Goal: Find specific page/section: Find specific page/section

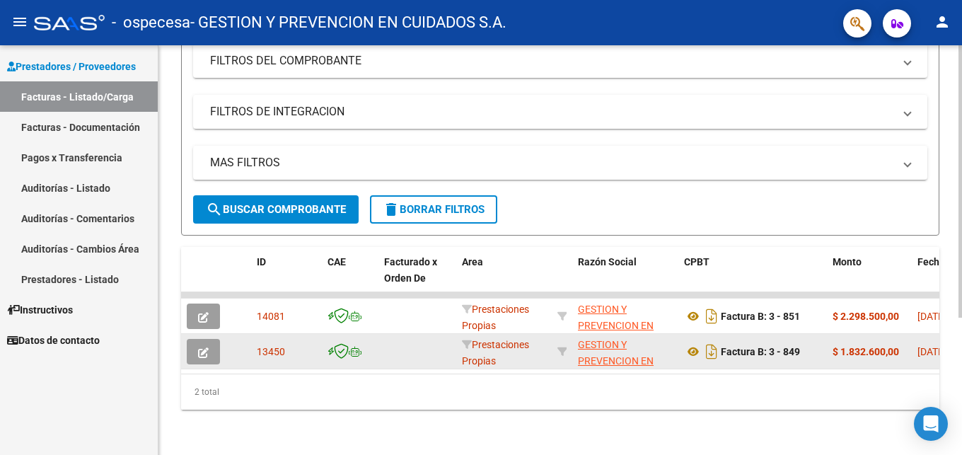
scroll to position [134, 0]
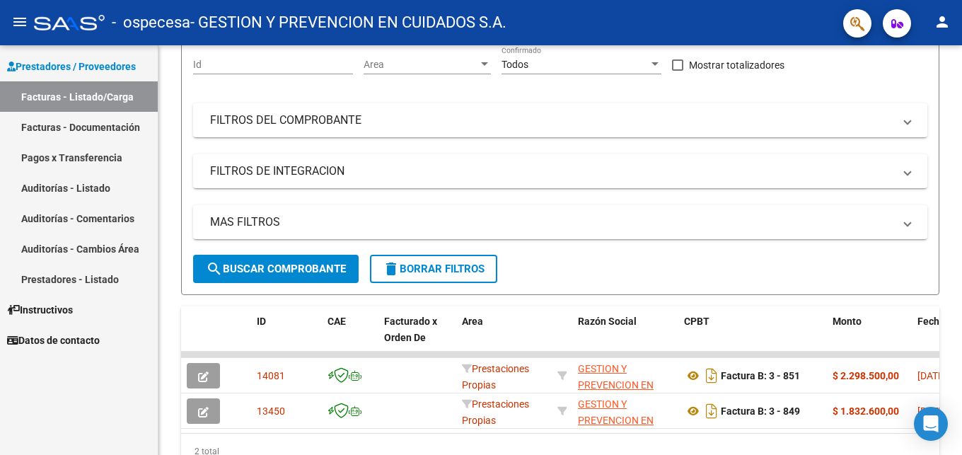
click at [119, 124] on link "Facturas - Documentación" at bounding box center [79, 127] width 158 height 30
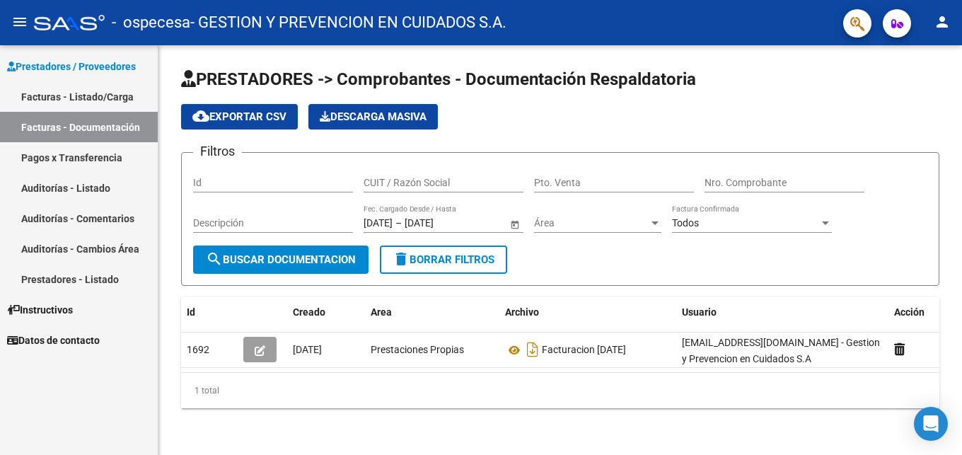
click at [76, 158] on link "Pagos x Transferencia" at bounding box center [79, 157] width 158 height 30
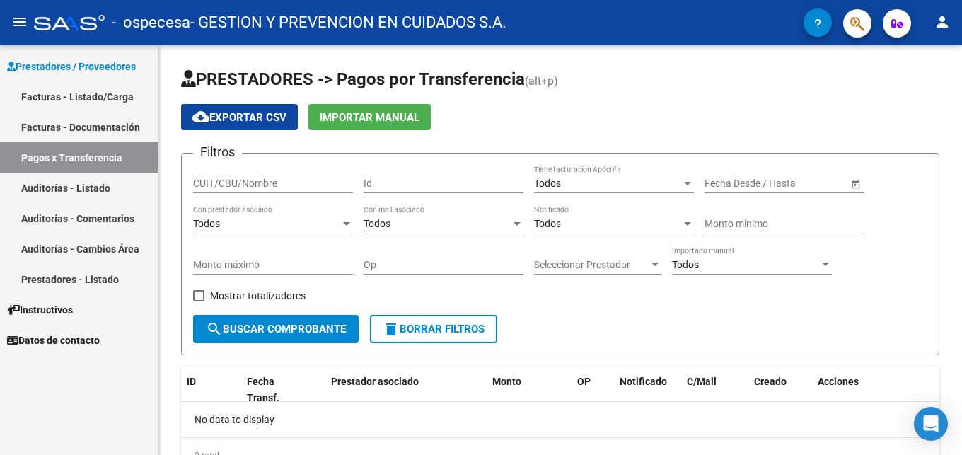
click at [111, 89] on link "Facturas - Listado/Carga" at bounding box center [79, 96] width 158 height 30
